Goal: Check status

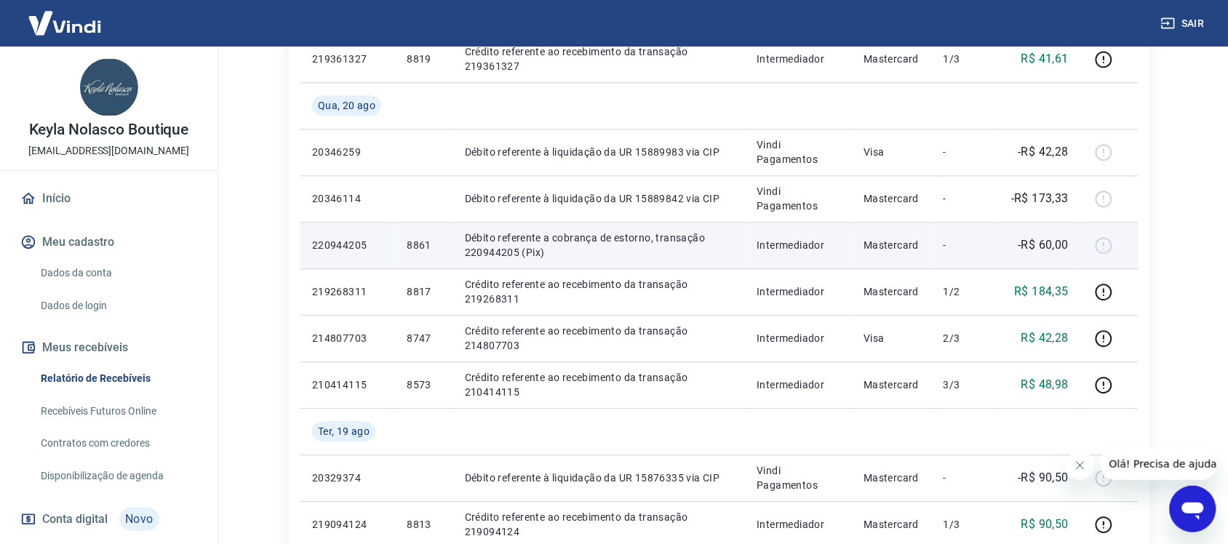
scroll to position [1000, 0]
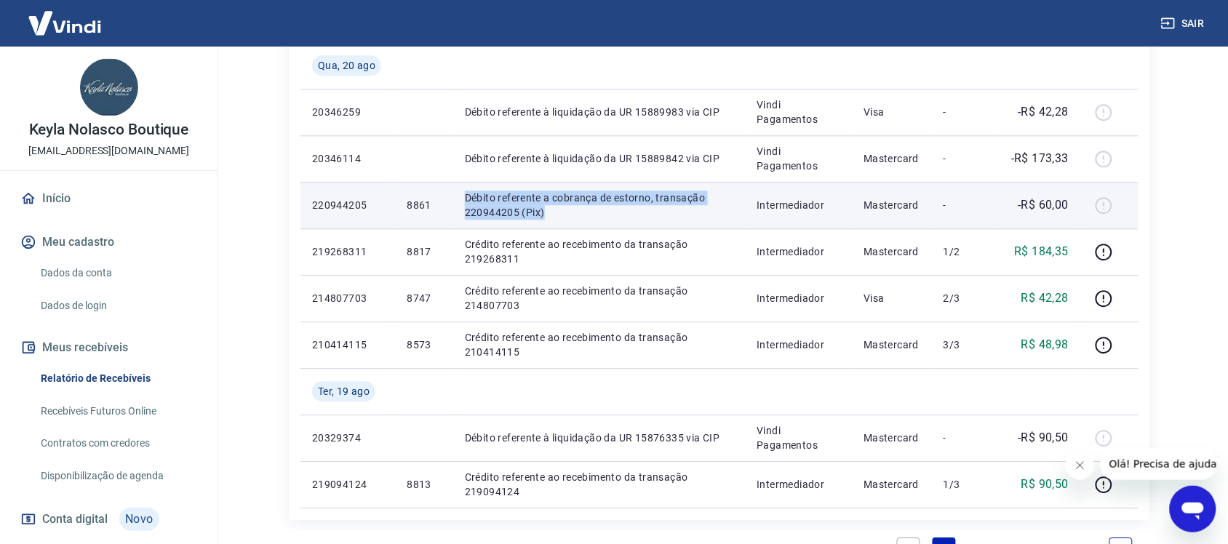
drag, startPoint x: 466, startPoint y: 197, endPoint x: 549, endPoint y: 215, distance: 84.7
click at [549, 215] on p "Débito referente a cobrança de estorno, transação 220944205 (Pix)" at bounding box center [599, 205] width 269 height 29
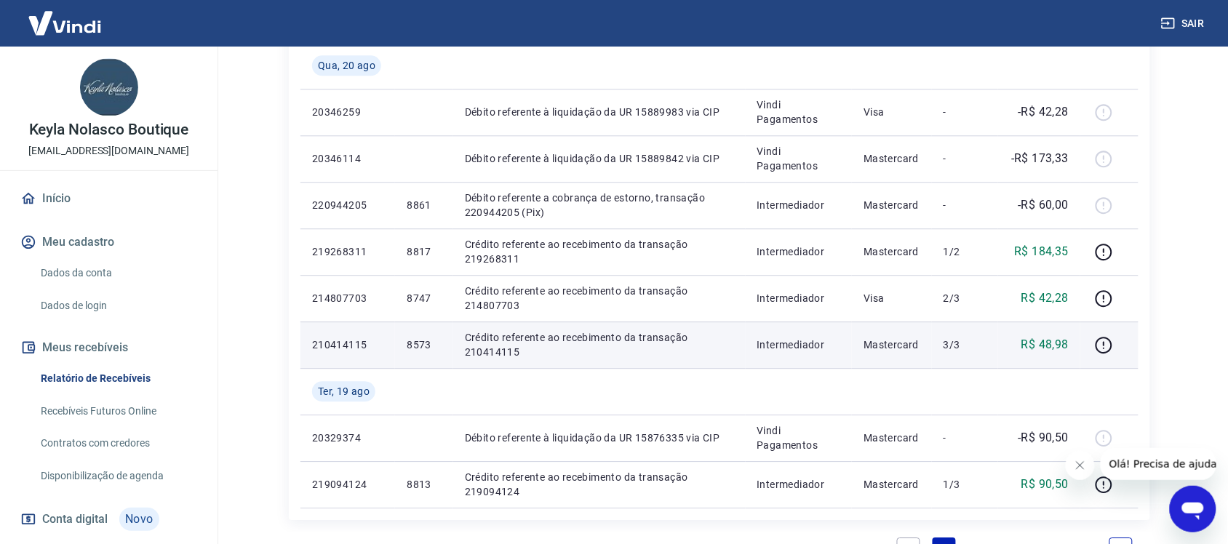
click at [418, 343] on p "8573" at bounding box center [424, 344] width 34 height 15
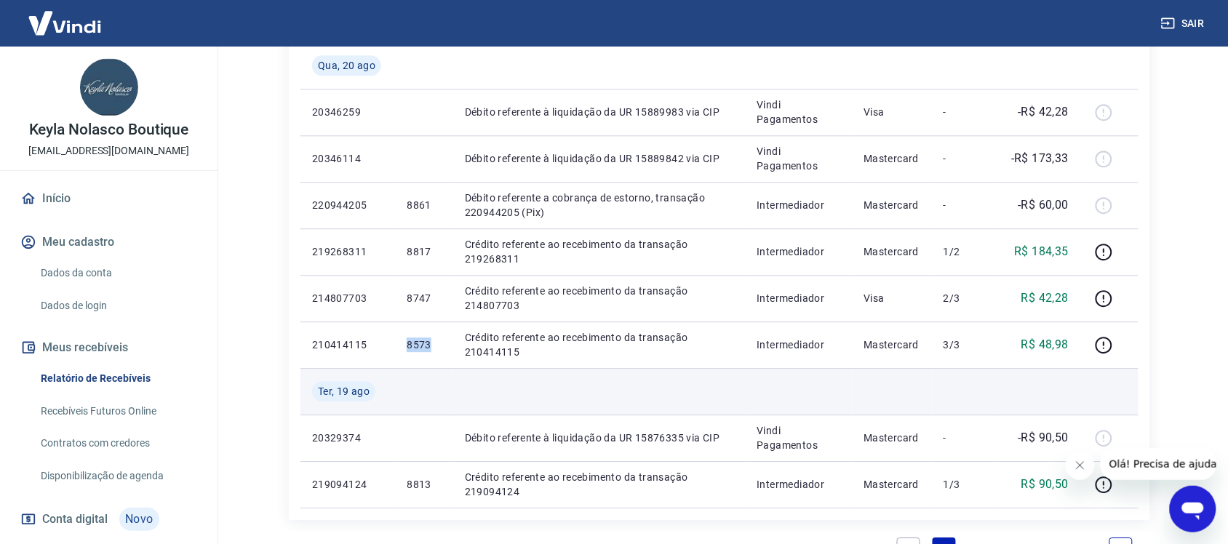
copy p "8573"
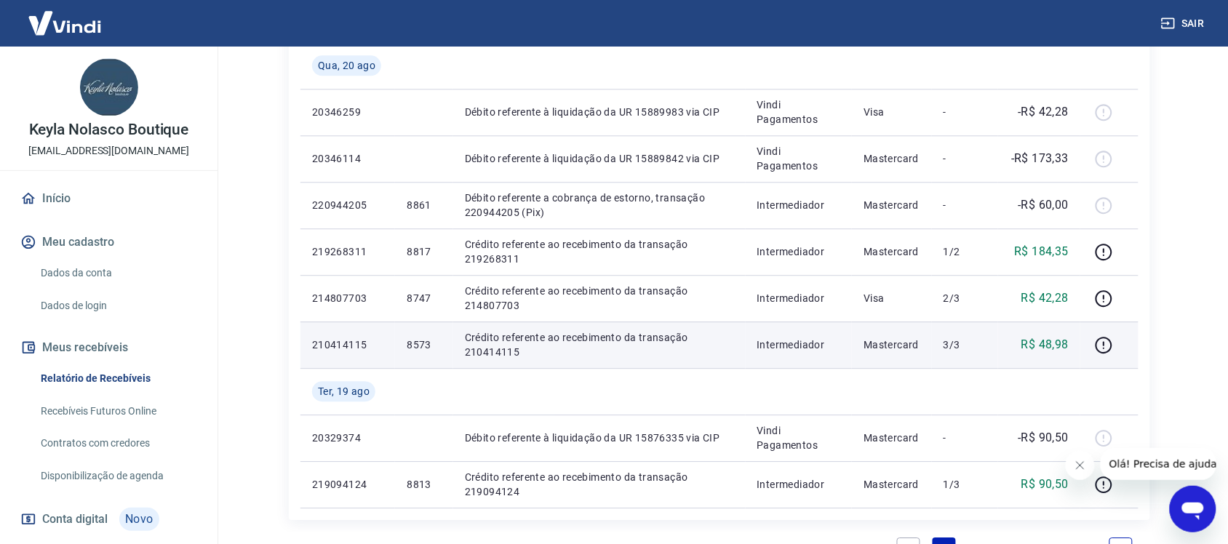
click at [484, 350] on p "Crédito referente ao recebimento da transação 210414115" at bounding box center [599, 344] width 269 height 29
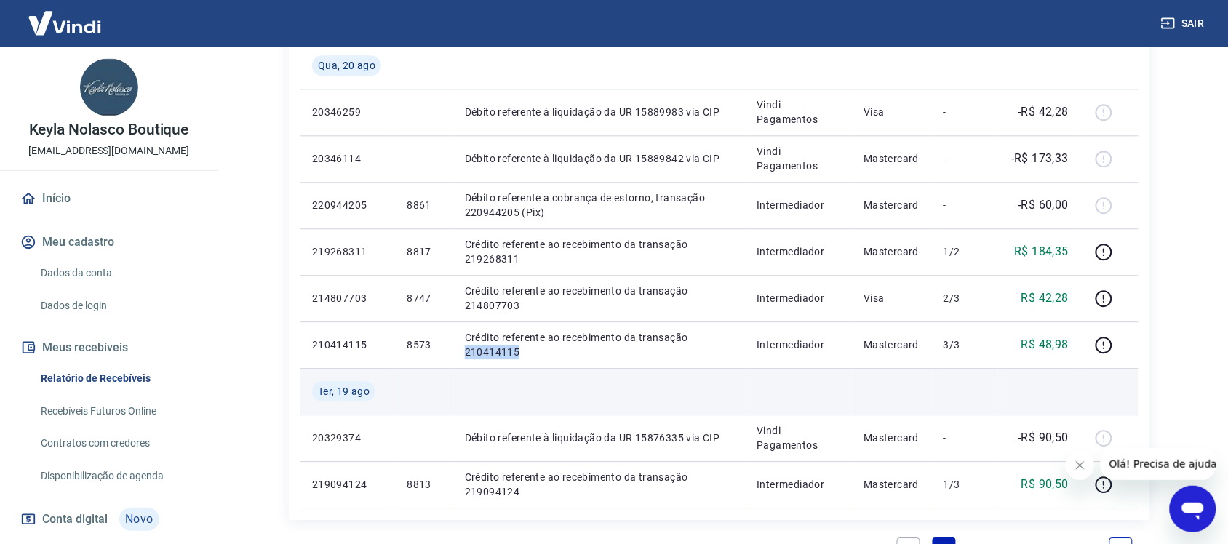
copy p "210414115"
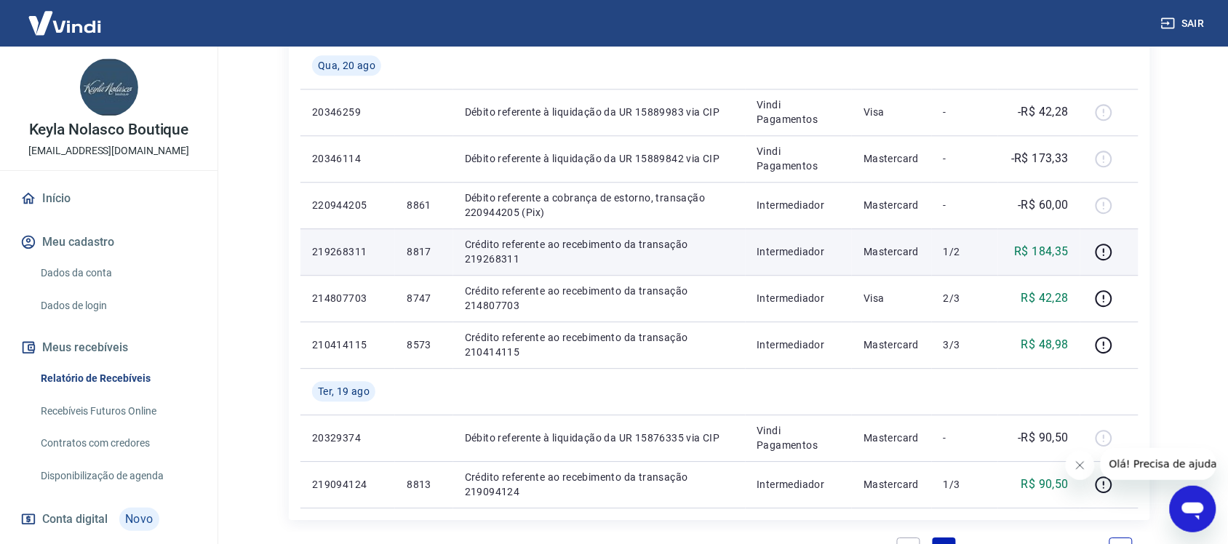
click at [415, 255] on p "8817" at bounding box center [424, 251] width 34 height 15
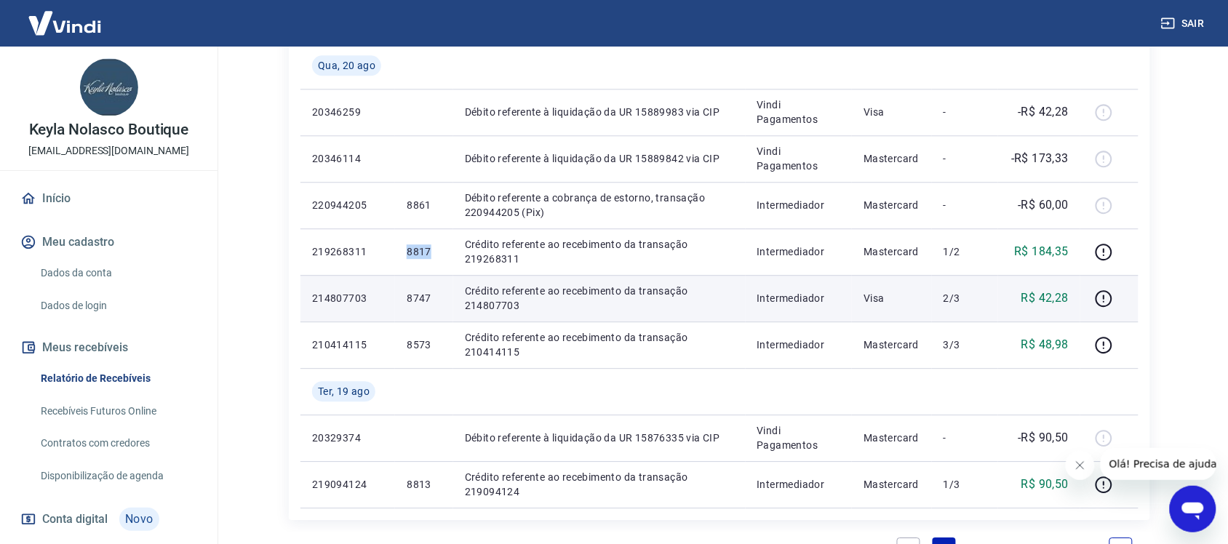
copy p "8817"
